Goal: Task Accomplishment & Management: Use online tool/utility

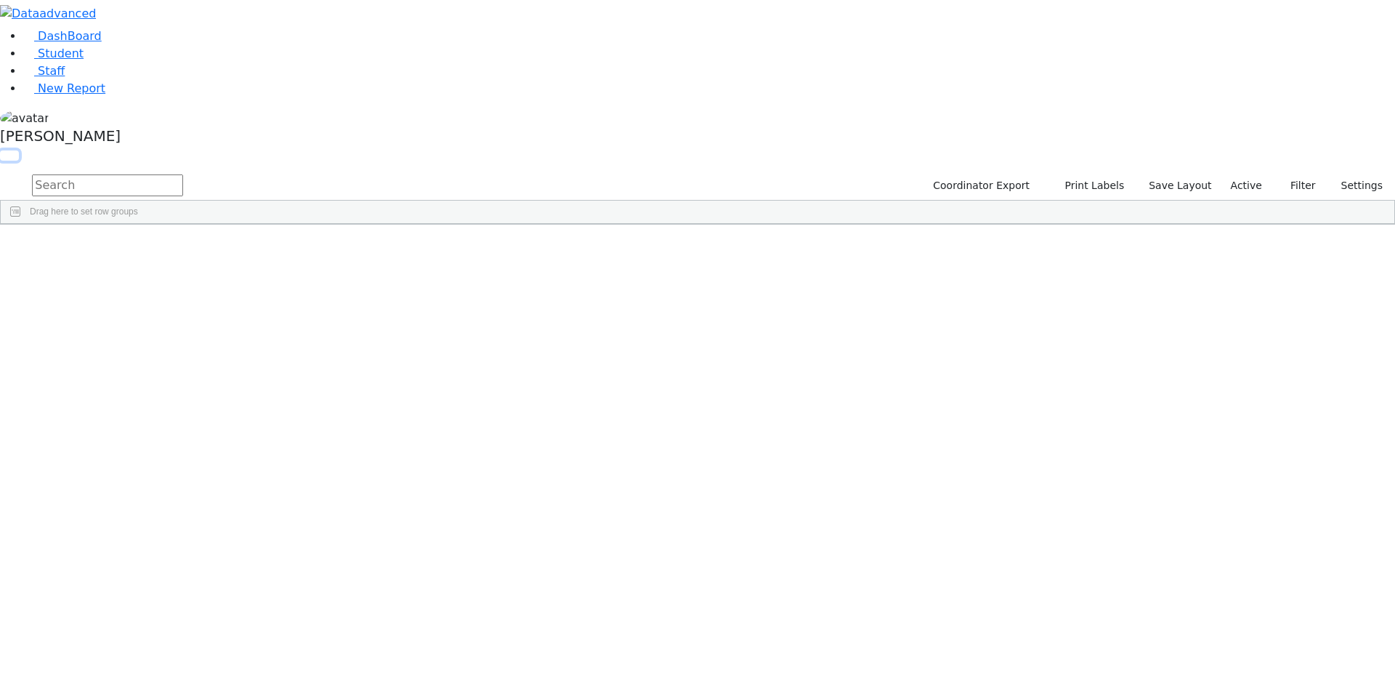
click at [19, 150] on button "button" at bounding box center [9, 155] width 19 height 10
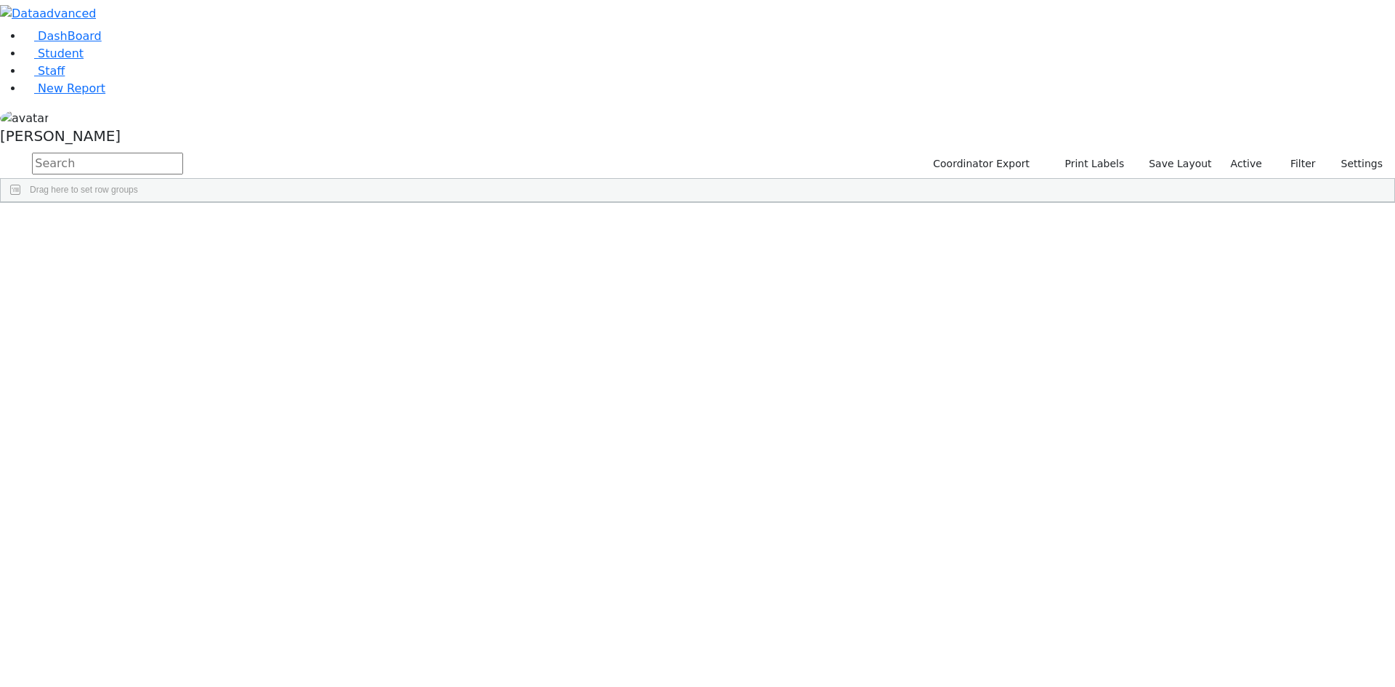
click at [1184, 208] on span at bounding box center [1178, 214] width 12 height 12
click at [1103, 210] on span "filter" at bounding box center [1097, 216] width 12 height 12
click at [1067, 294] on input "checkbox" at bounding box center [1062, 299] width 12 height 12
click at [1067, 345] on input "checkbox" at bounding box center [1062, 348] width 12 height 12
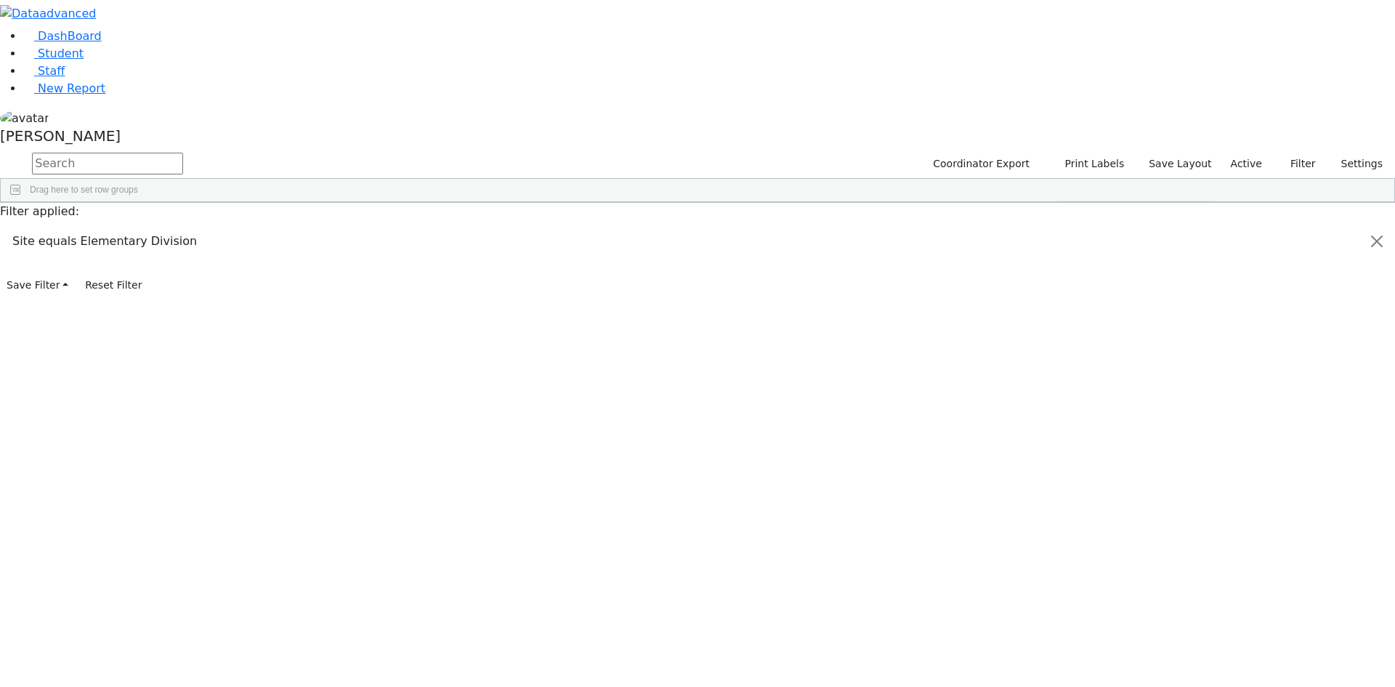
scroll to position [145, 0]
click at [1067, 339] on input "checkbox" at bounding box center [1062, 345] width 12 height 12
click at [1067, 359] on input "checkbox" at bounding box center [1062, 363] width 12 height 12
click at [1067, 377] on input "checkbox" at bounding box center [1062, 380] width 12 height 12
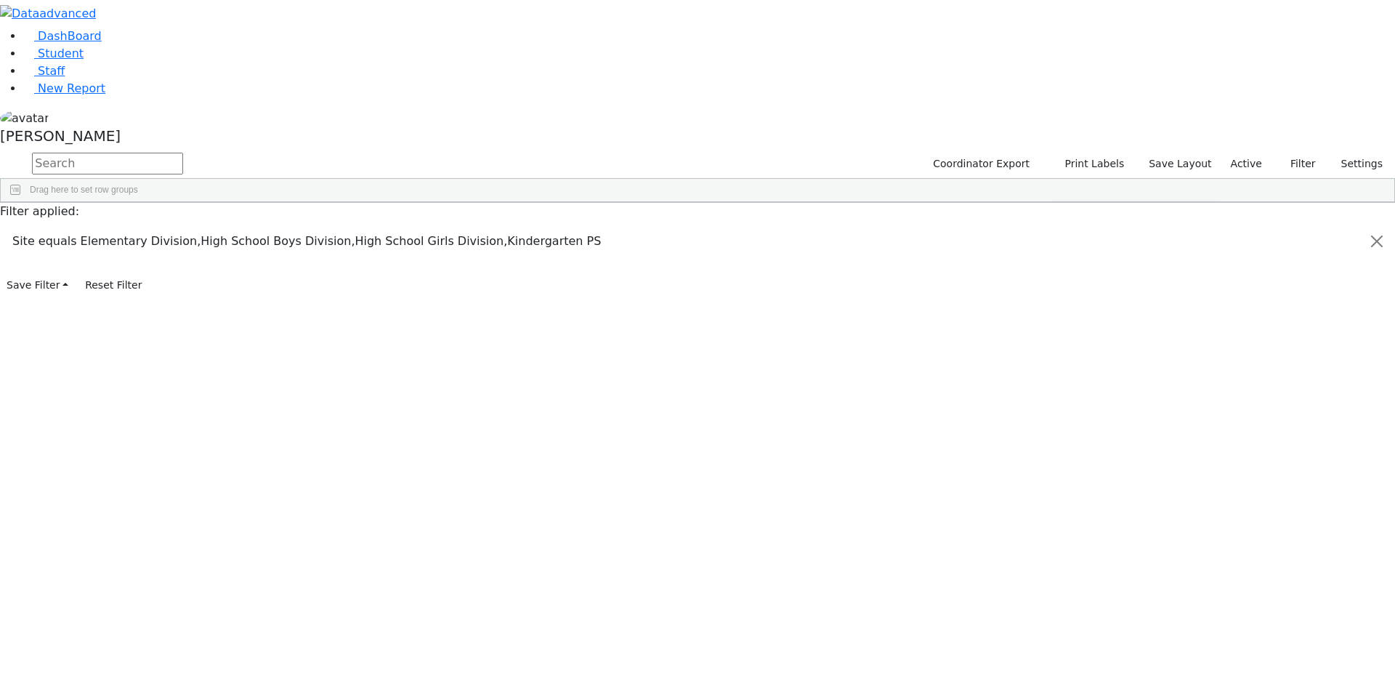
click at [1067, 334] on input "checkbox" at bounding box center [1062, 340] width 12 height 12
click at [1067, 339] on input "checkbox" at bounding box center [1062, 340] width 12 height 12
click at [1067, 307] on input "checkbox" at bounding box center [1062, 308] width 12 height 12
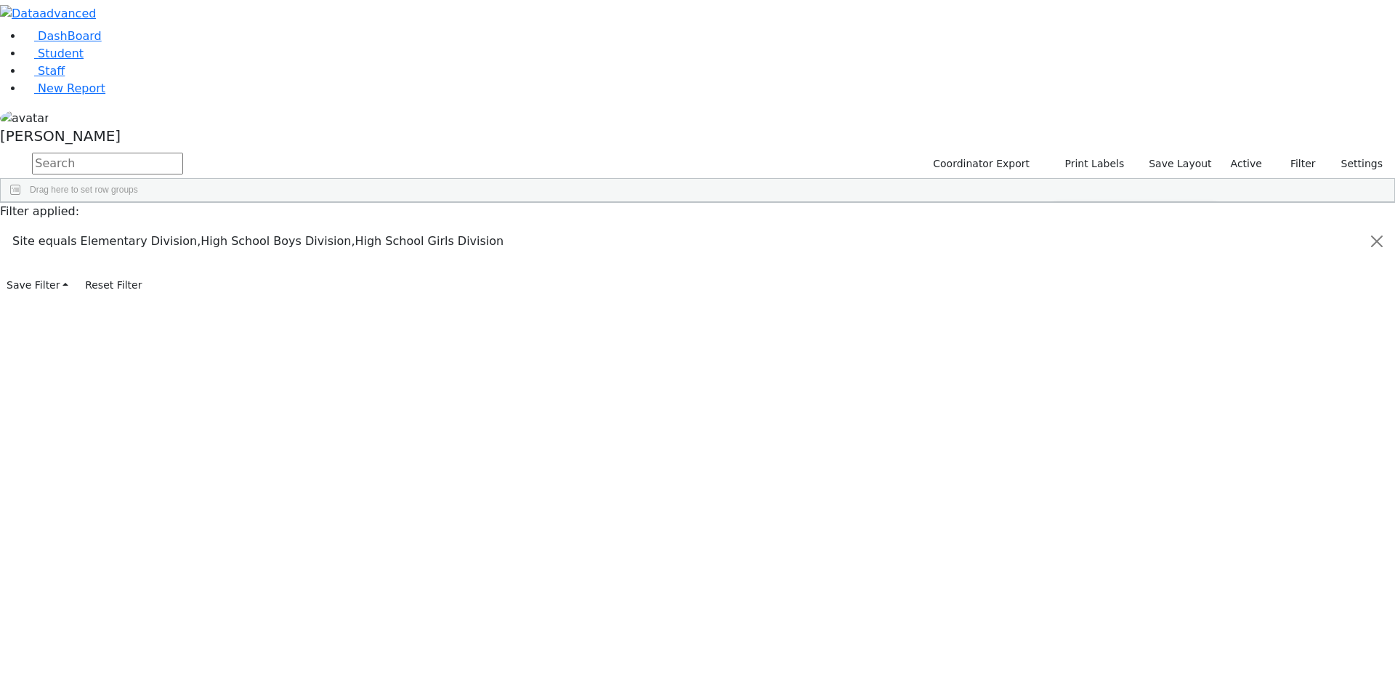
click at [1067, 363] on input "checkbox" at bounding box center [1062, 363] width 12 height 12
click at [1067, 343] on input "checkbox" at bounding box center [1062, 345] width 12 height 12
click at [0, 0] on div "Students 90 A 24 K 24 W 24 A 24 K 24 W 24 A" at bounding box center [0, 0] width 0 height 0
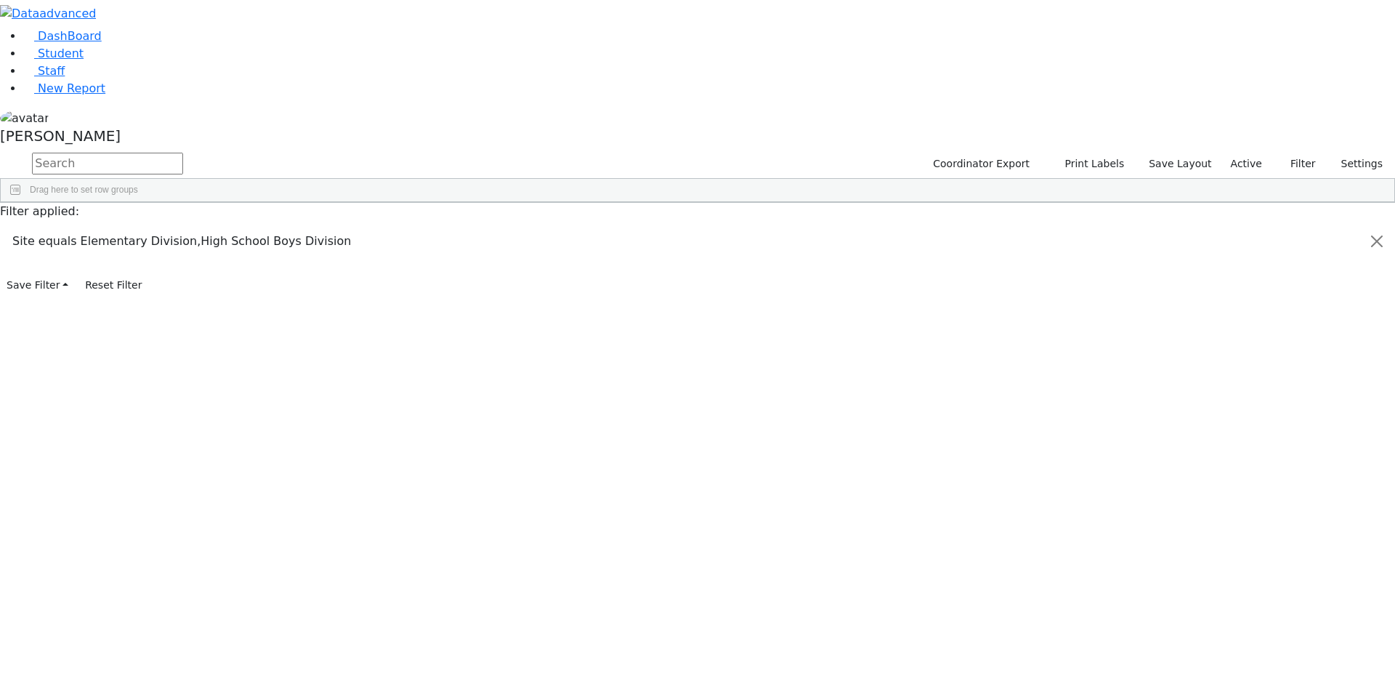
scroll to position [0, 0]
click at [1062, 208] on span at bounding box center [1056, 214] width 12 height 12
click at [1184, 209] on span at bounding box center [1178, 214] width 12 height 12
click at [1067, 296] on input "checkbox" at bounding box center [1062, 299] width 12 height 12
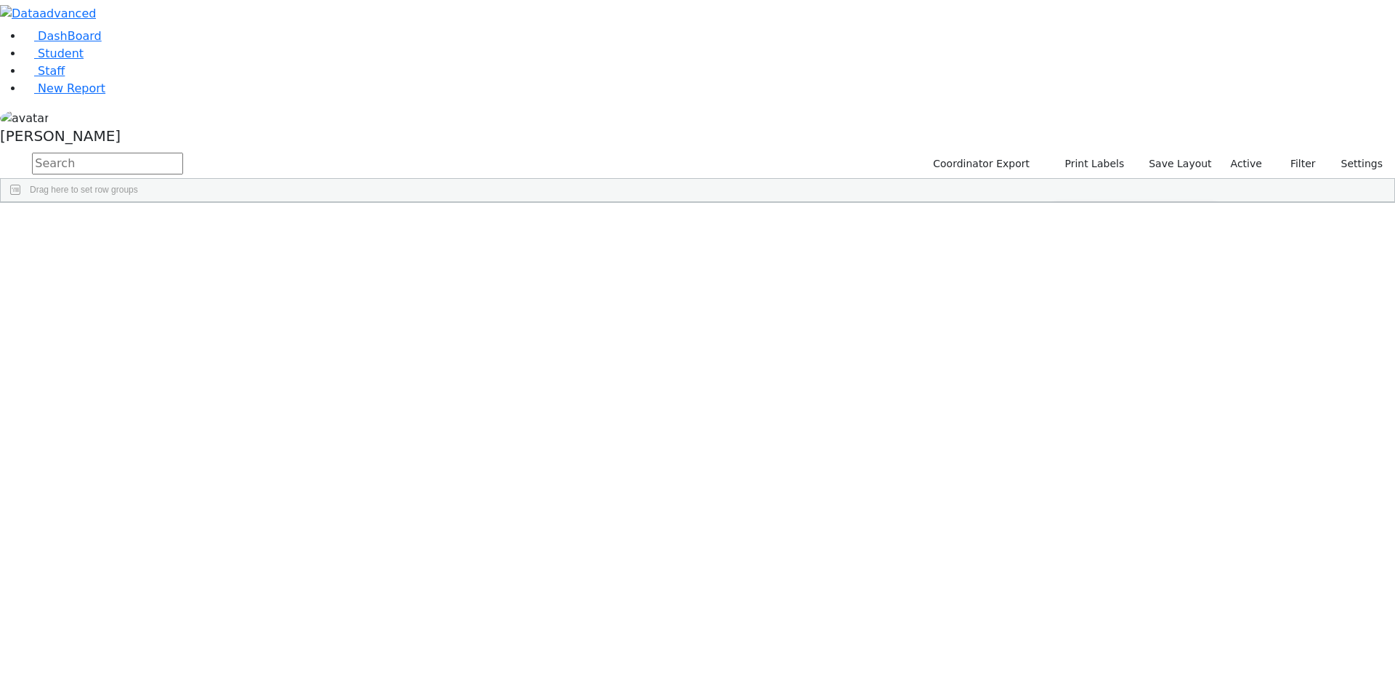
click at [1067, 294] on input "checkbox" at bounding box center [1062, 299] width 12 height 12
click at [1067, 342] on input "checkbox" at bounding box center [1062, 348] width 12 height 12
click at [1067, 339] on input "checkbox" at bounding box center [1062, 345] width 12 height 12
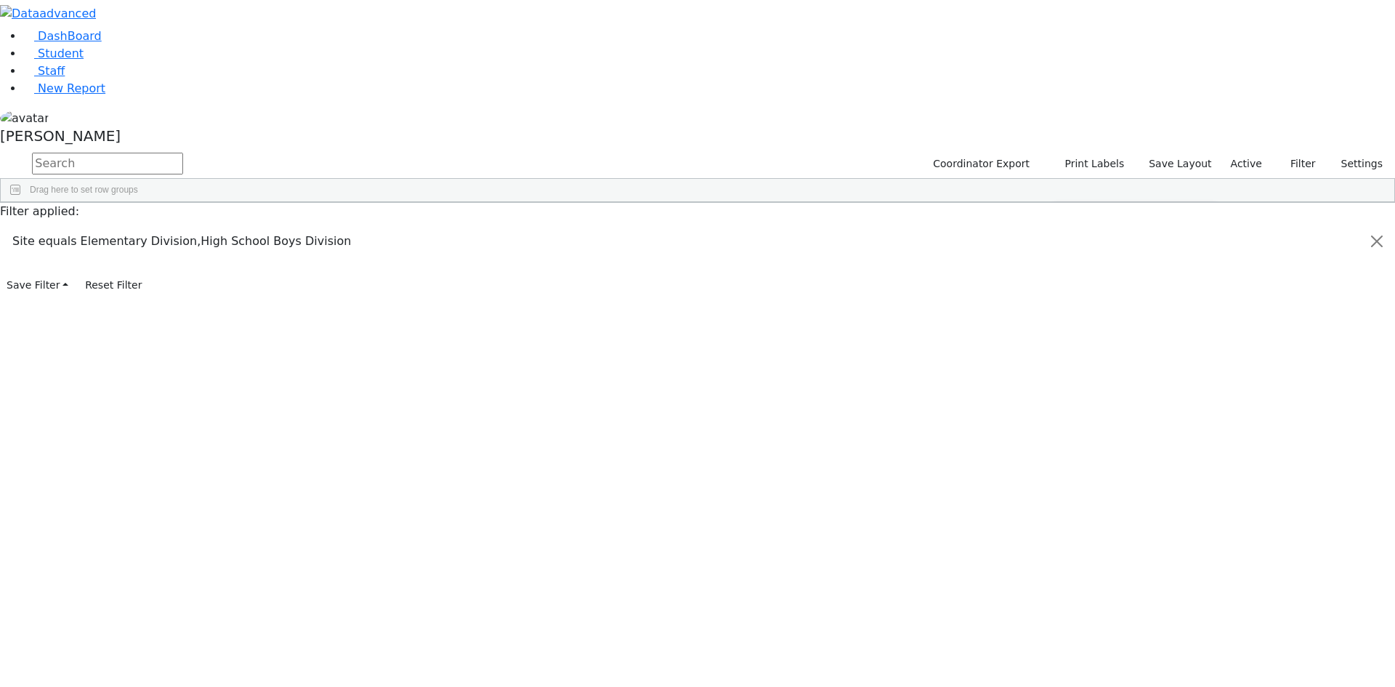
click at [1067, 360] on input "checkbox" at bounding box center [1062, 363] width 12 height 12
click at [1067, 375] on input "checkbox" at bounding box center [1062, 380] width 12 height 12
click at [1067, 336] on input "checkbox" at bounding box center [1062, 340] width 12 height 12
click at [0, 0] on div "Students 186 A 24 K 24 W 24 A 24 K 24 W 24 A" at bounding box center [0, 0] width 0 height 0
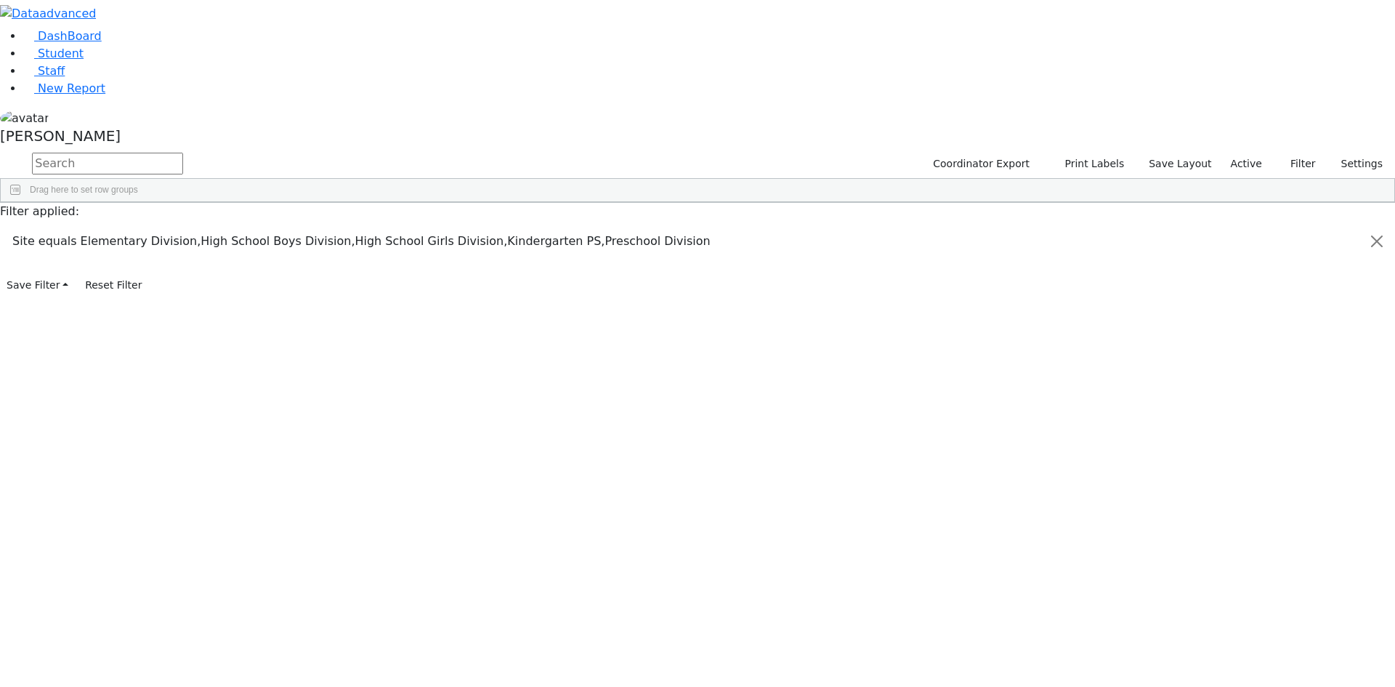
click at [682, 230] on div "4-3" at bounding box center [597, 236] width 170 height 20
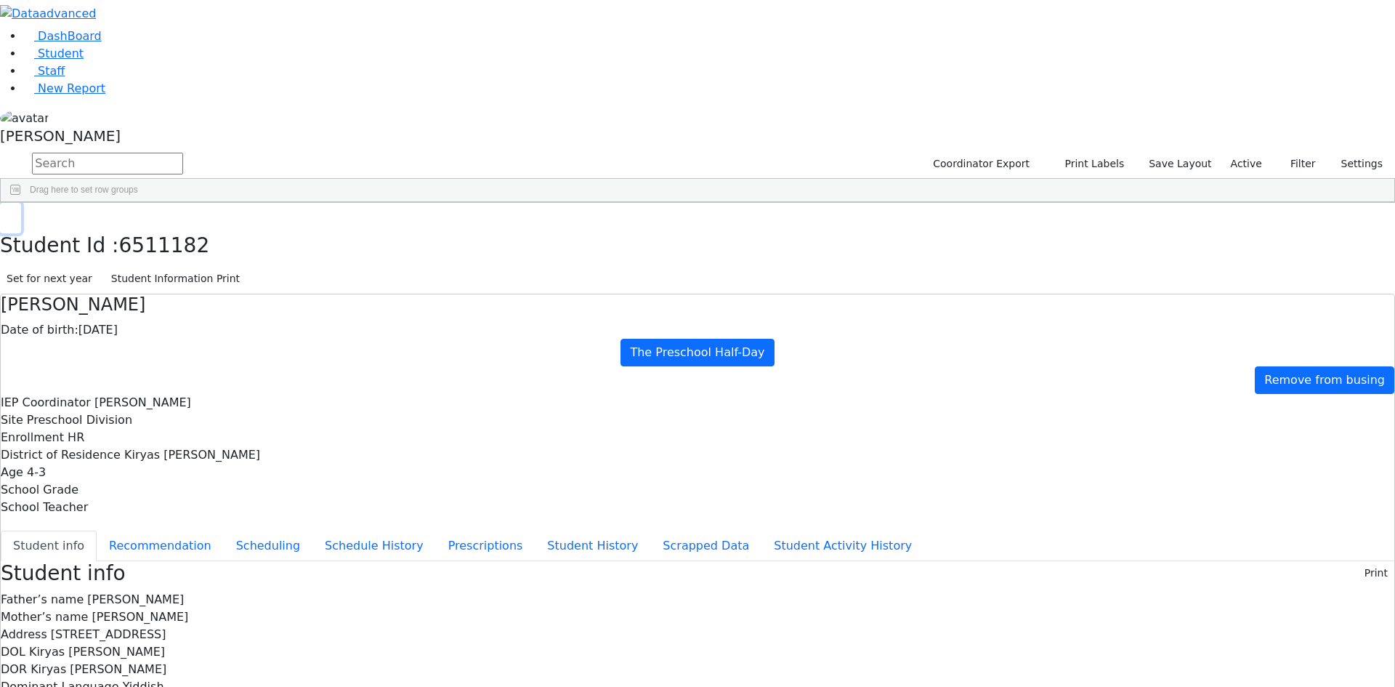
click at [21, 203] on button "button" at bounding box center [10, 218] width 21 height 31
click at [692, 383] on span "Print" at bounding box center [643, 389] width 100 height 20
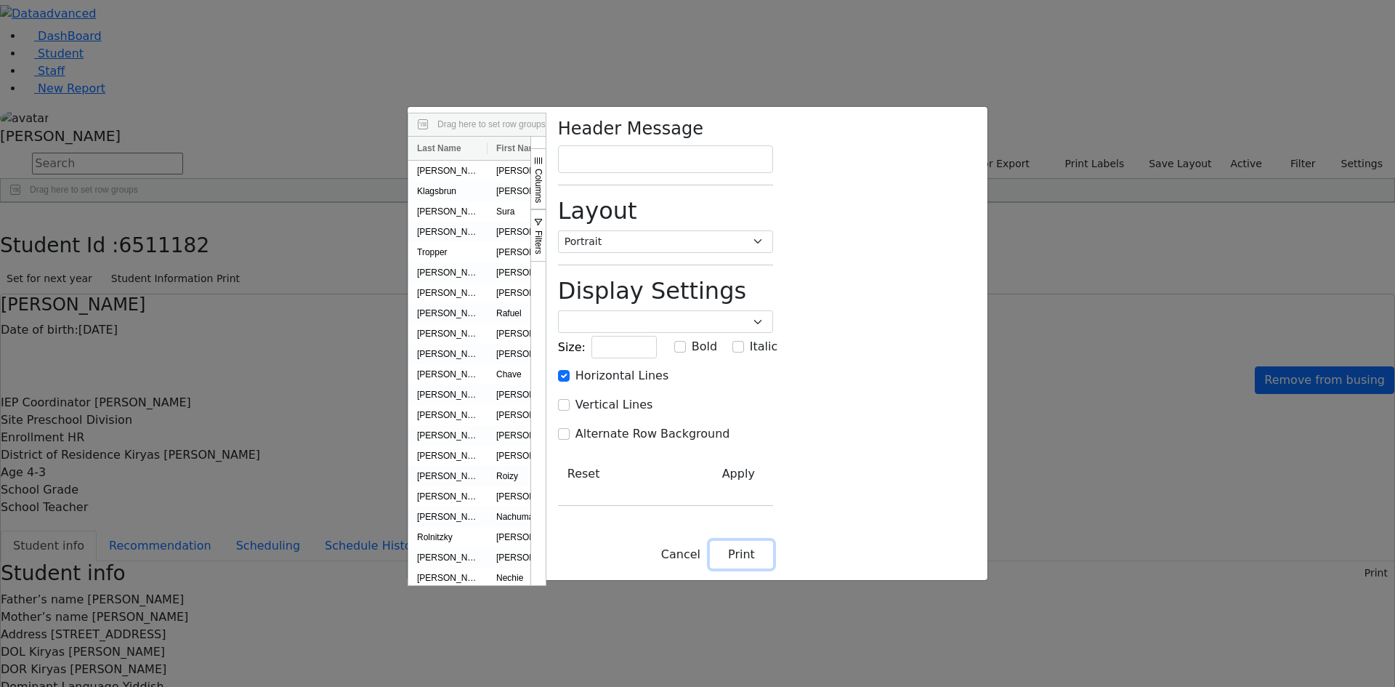
click at [773, 568] on button "Print" at bounding box center [741, 555] width 63 height 28
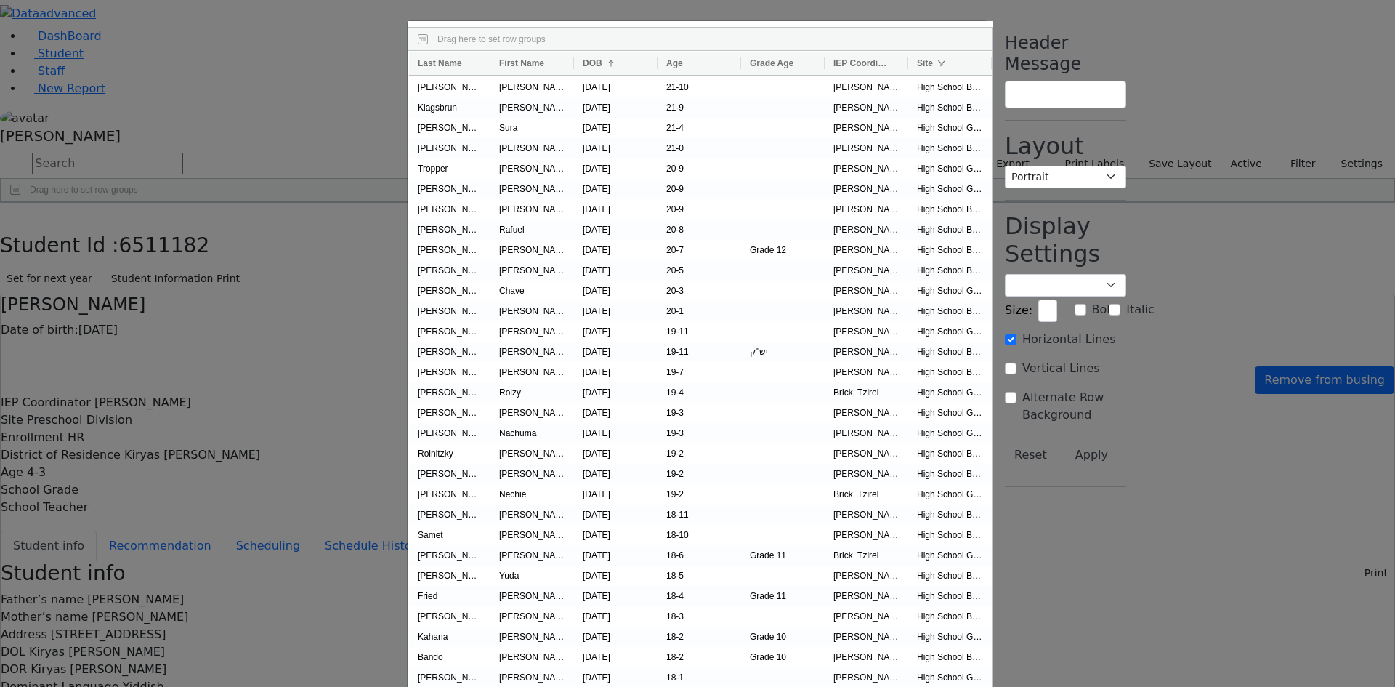
click at [1181, 69] on div "Drag here to set row groups Drag here to set column labels to of Page of 1" at bounding box center [697, 343] width 1395 height 687
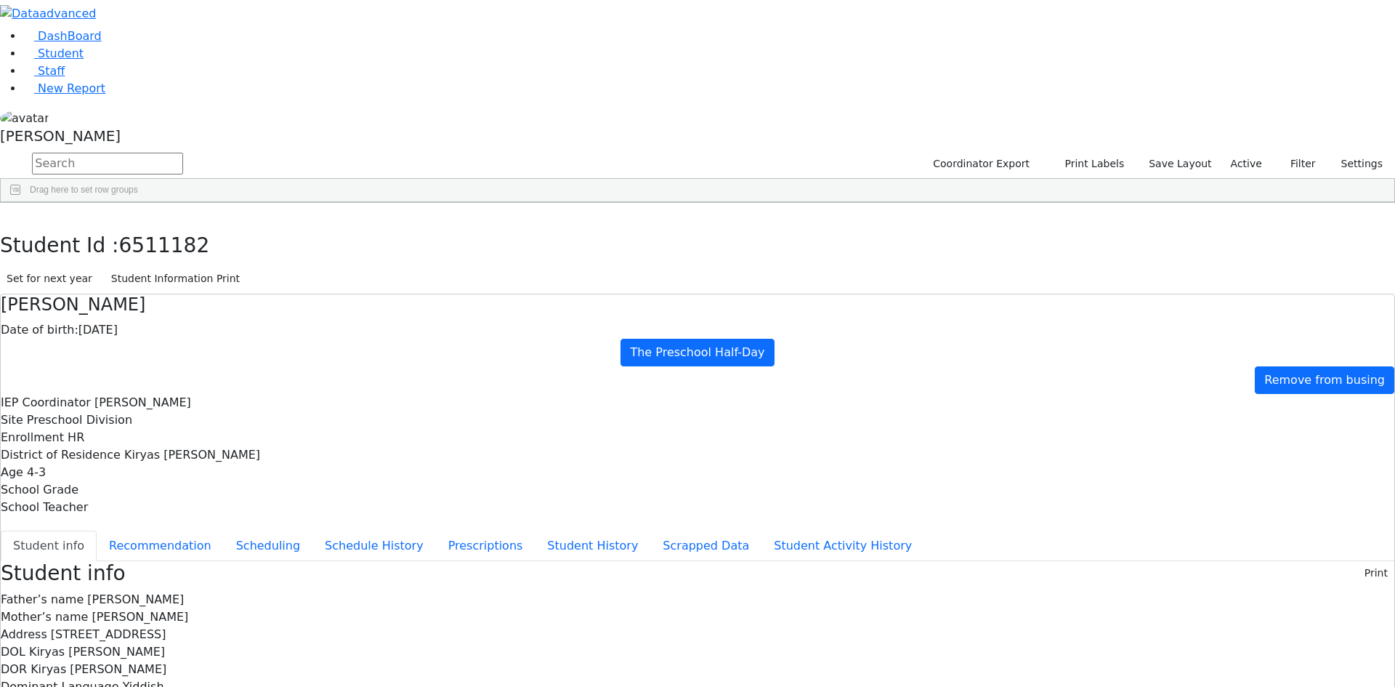
click at [142, 150] on div "[PERSON_NAME]" at bounding box center [697, 129] width 1395 height 41
click at [191, 116] on link "Sign Out" at bounding box center [205, 103] width 115 height 23
